Goal: Communication & Community: Answer question/provide support

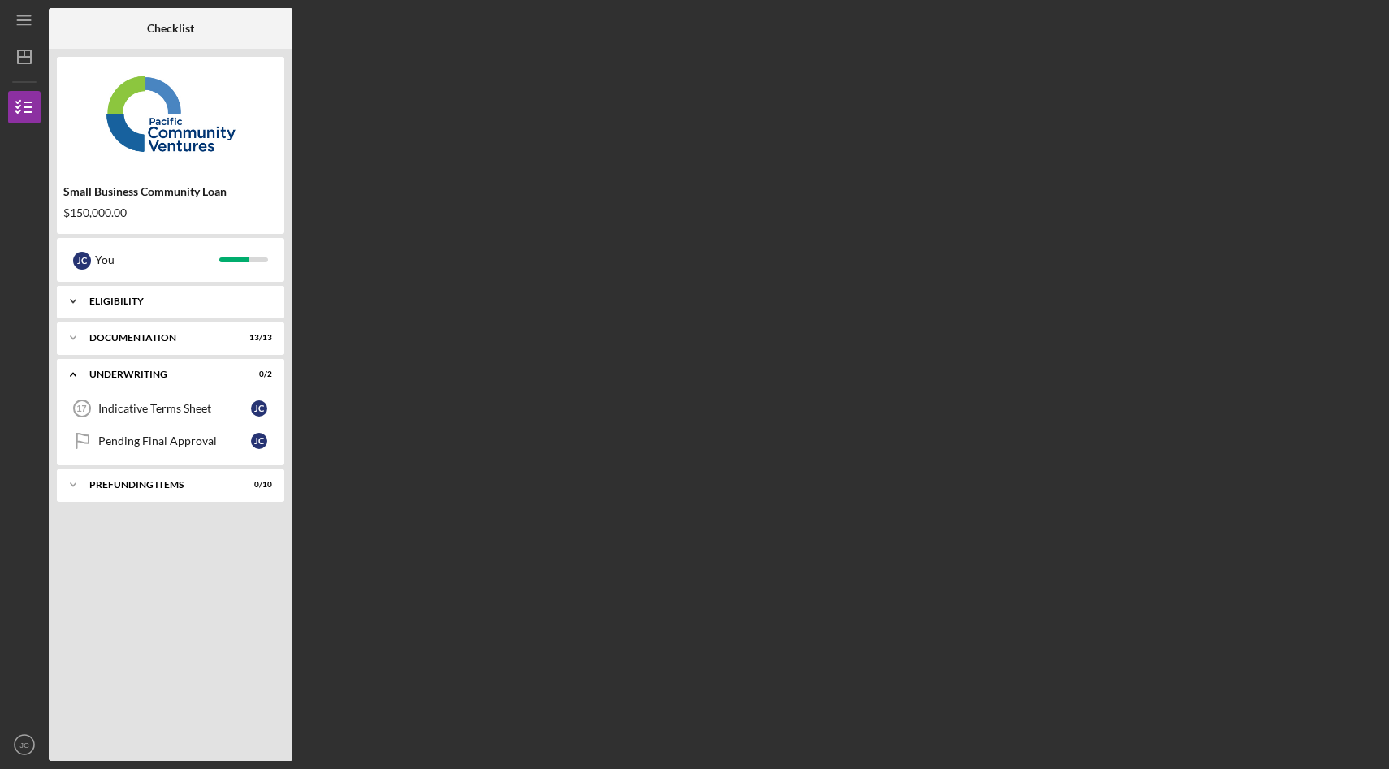
click at [175, 297] on div "Eligibility" at bounding box center [176, 301] width 175 height 10
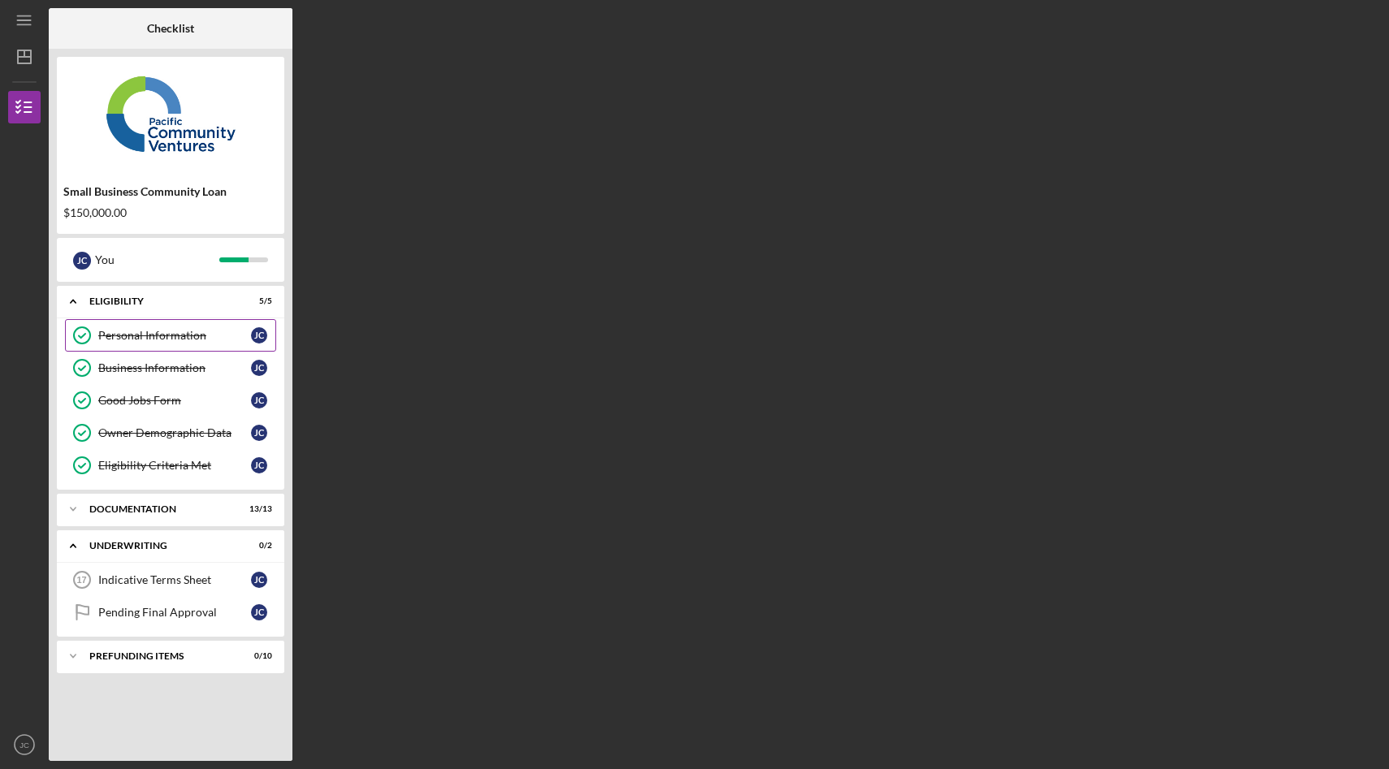
click at [138, 339] on div "Personal Information" at bounding box center [174, 335] width 153 height 13
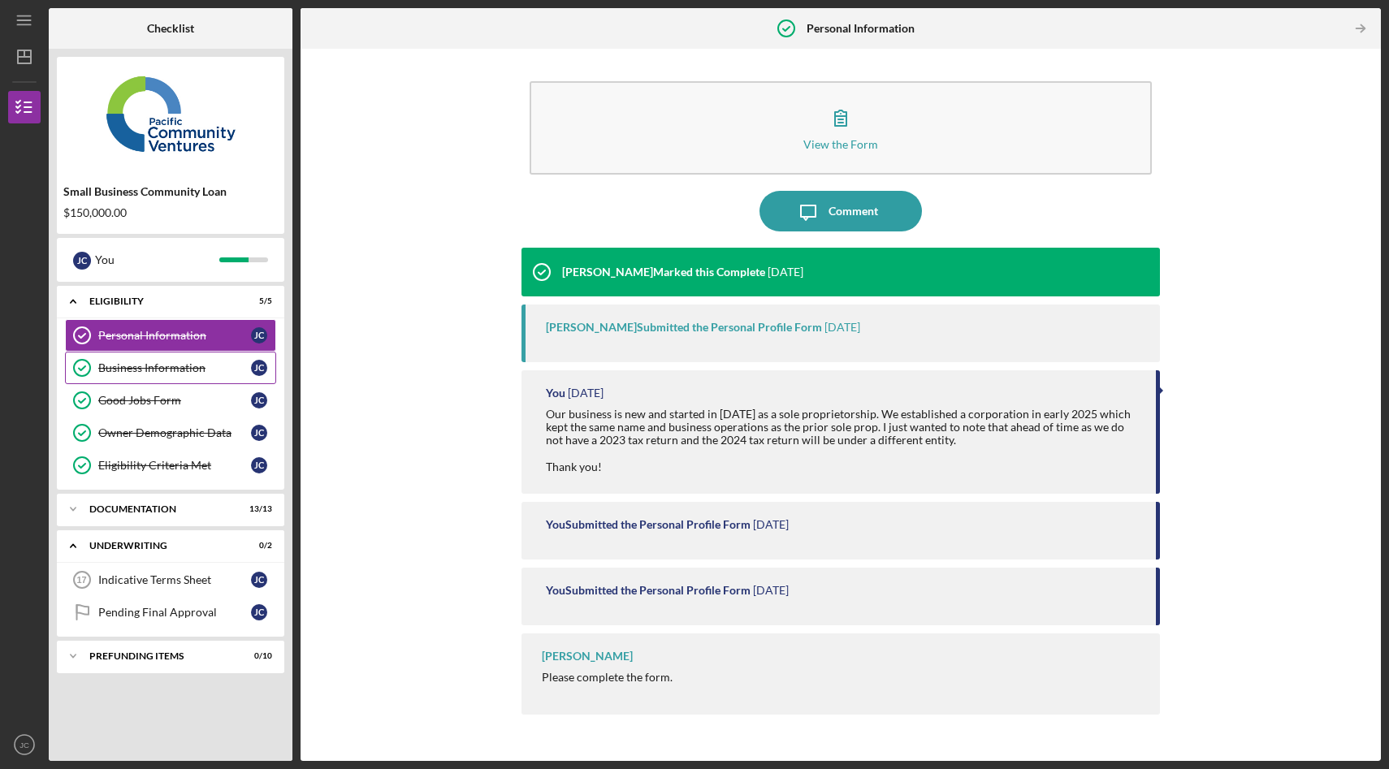
click at [145, 365] on div "Business Information" at bounding box center [174, 367] width 153 height 13
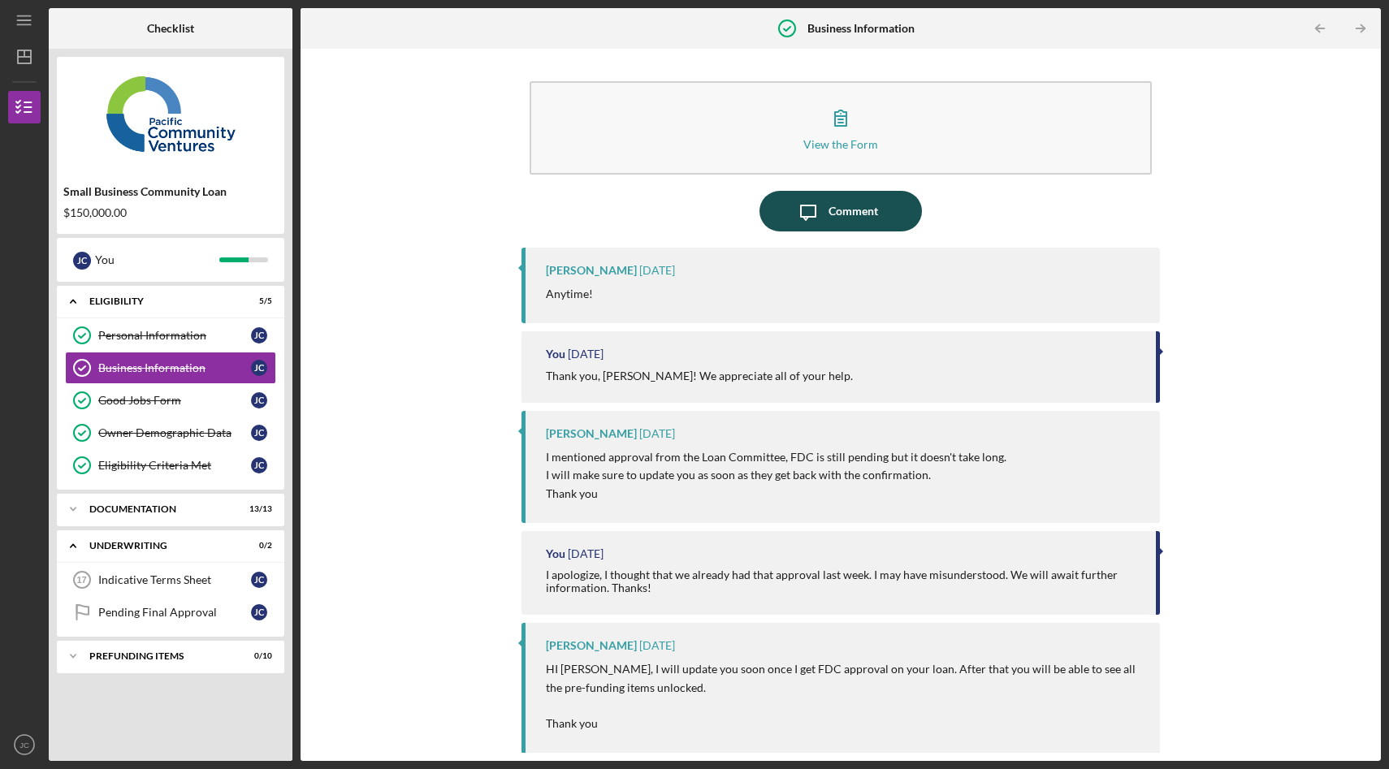
click at [871, 213] on div "Comment" at bounding box center [853, 211] width 50 height 41
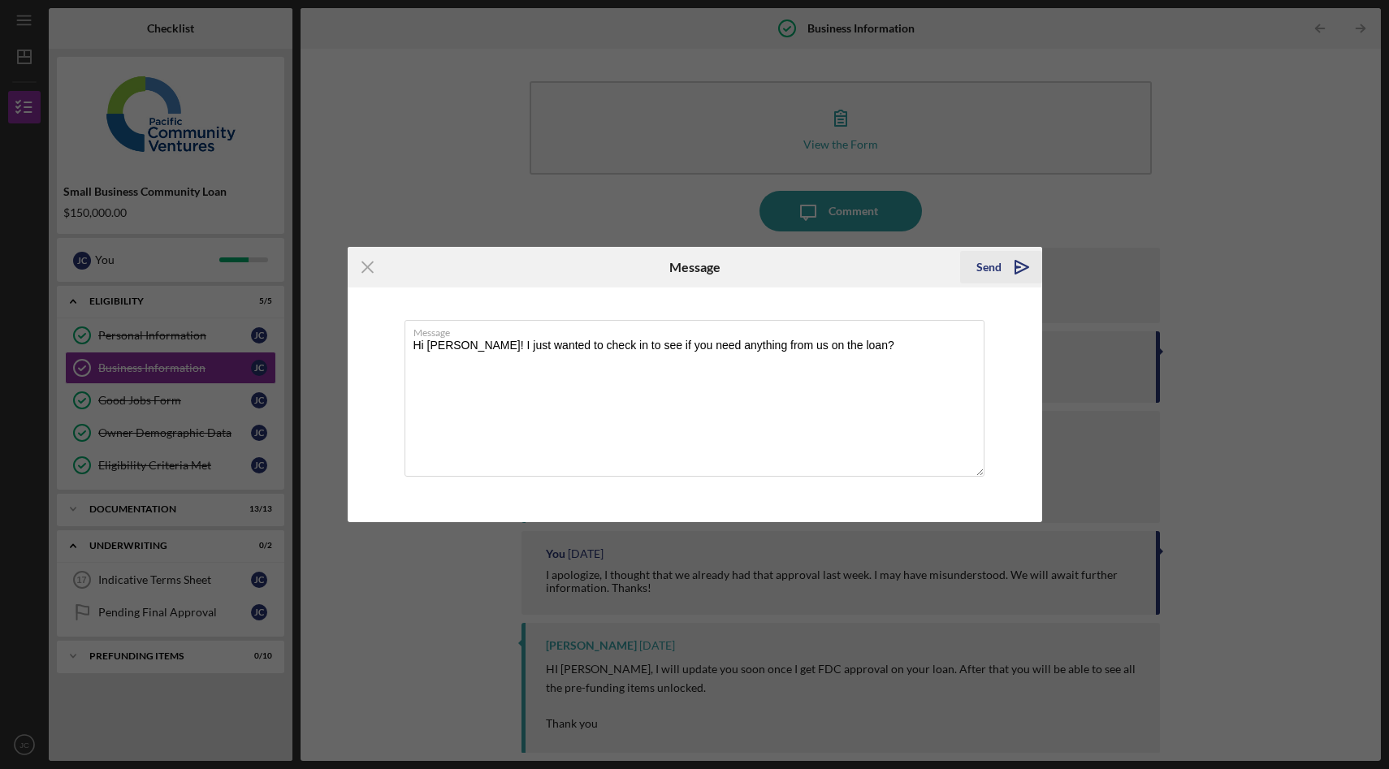
type textarea "Hi [PERSON_NAME]! I just wanted to check in to see if you need anything from us…"
click at [1022, 266] on icon "Icon/icon-invite-send" at bounding box center [1021, 267] width 41 height 41
